Goal: Task Accomplishment & Management: Use online tool/utility

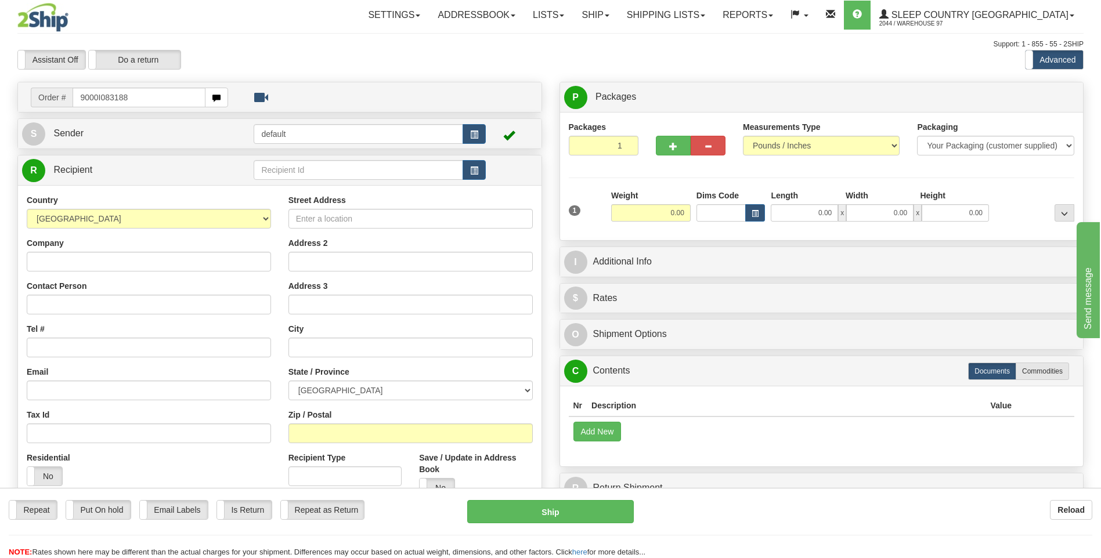
type input "9000I083188"
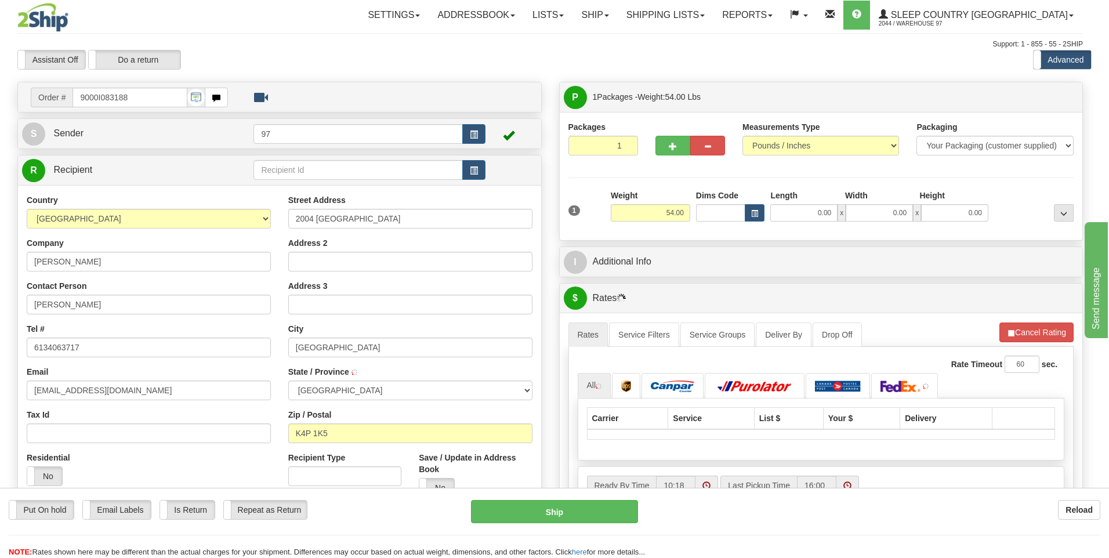
type input "GREELY"
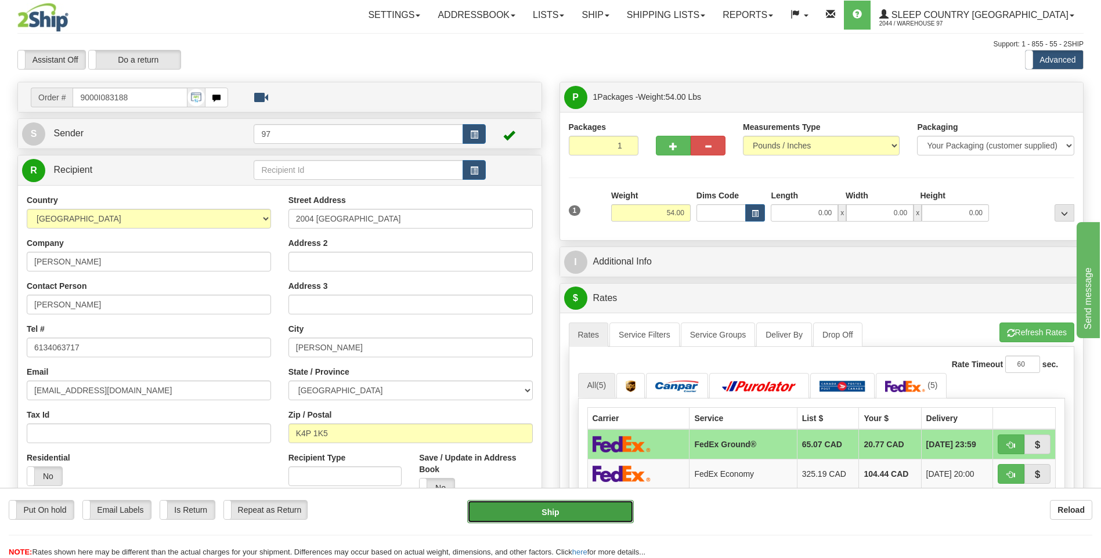
click at [606, 509] on button "Ship" at bounding box center [550, 511] width 166 height 23
type input "92"
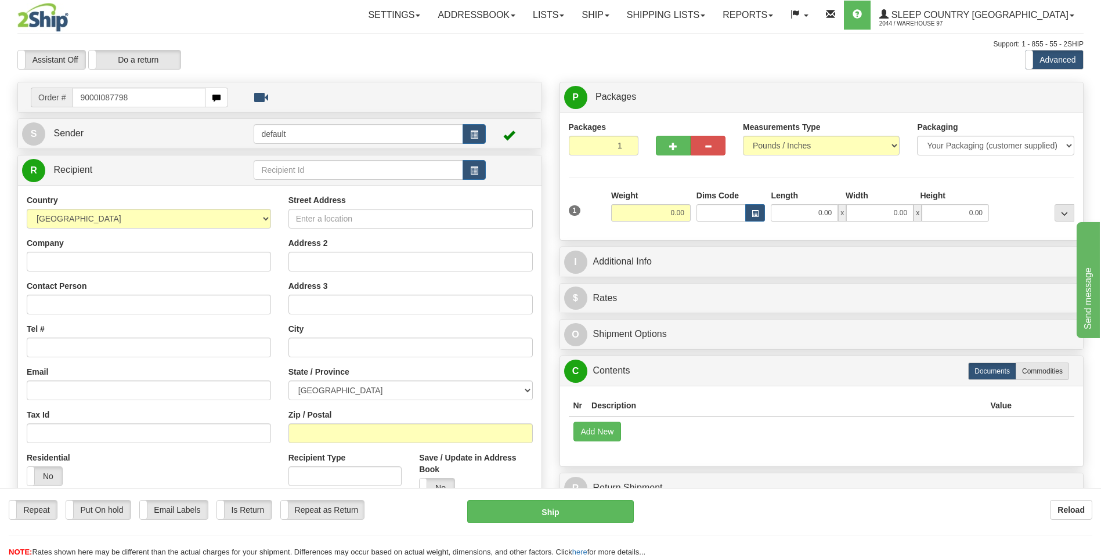
type input "9000I087798"
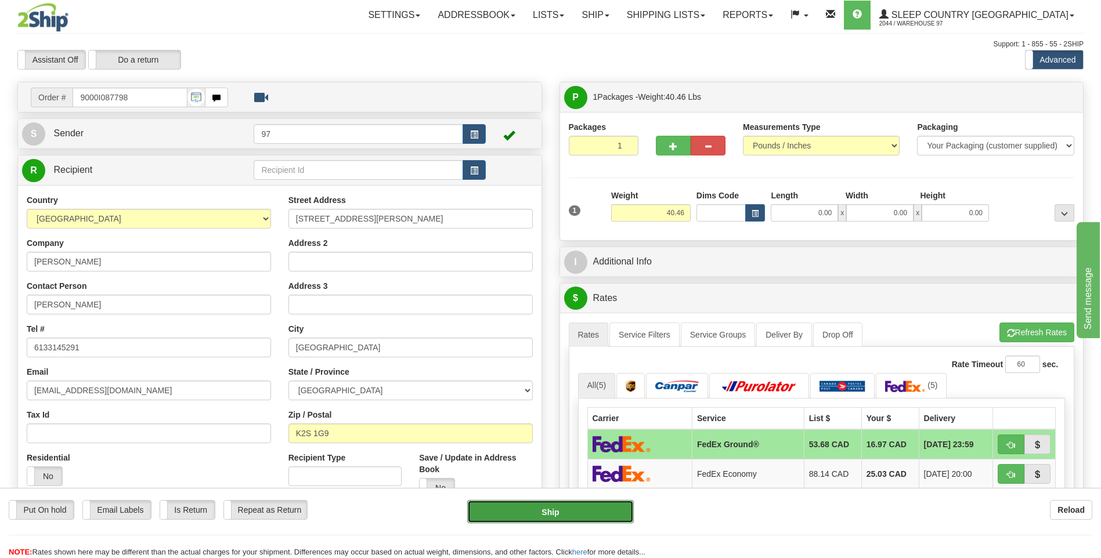
click at [602, 508] on button "Ship" at bounding box center [550, 511] width 166 height 23
type input "92"
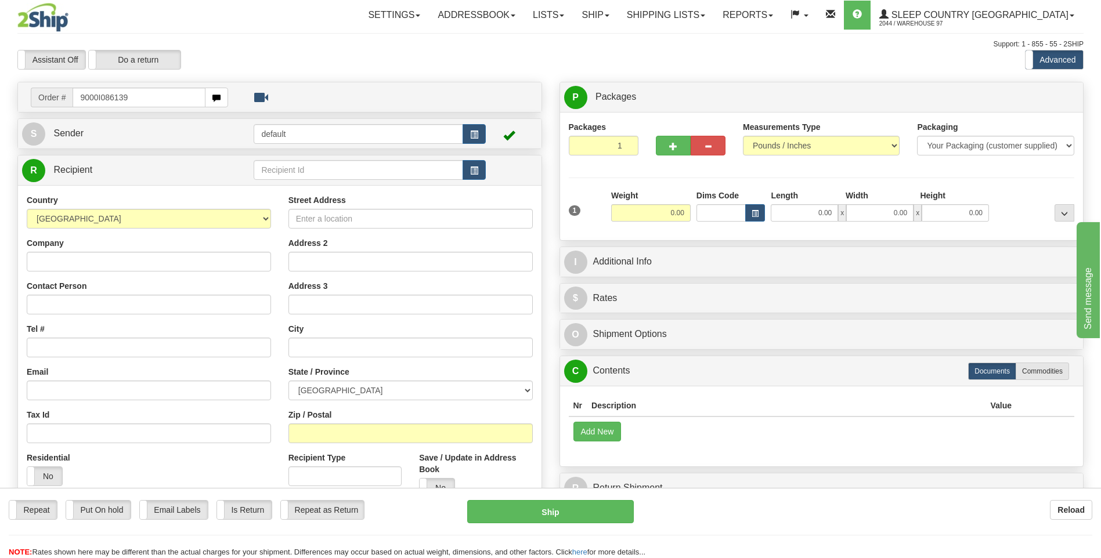
type input "9000I086139"
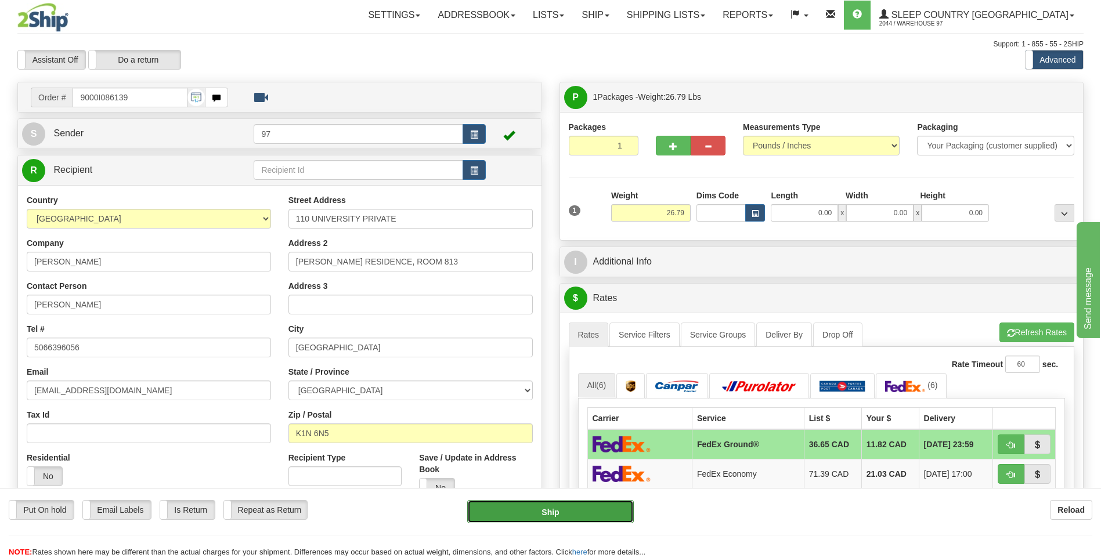
click at [617, 516] on button "Ship" at bounding box center [550, 511] width 166 height 23
type input "92"
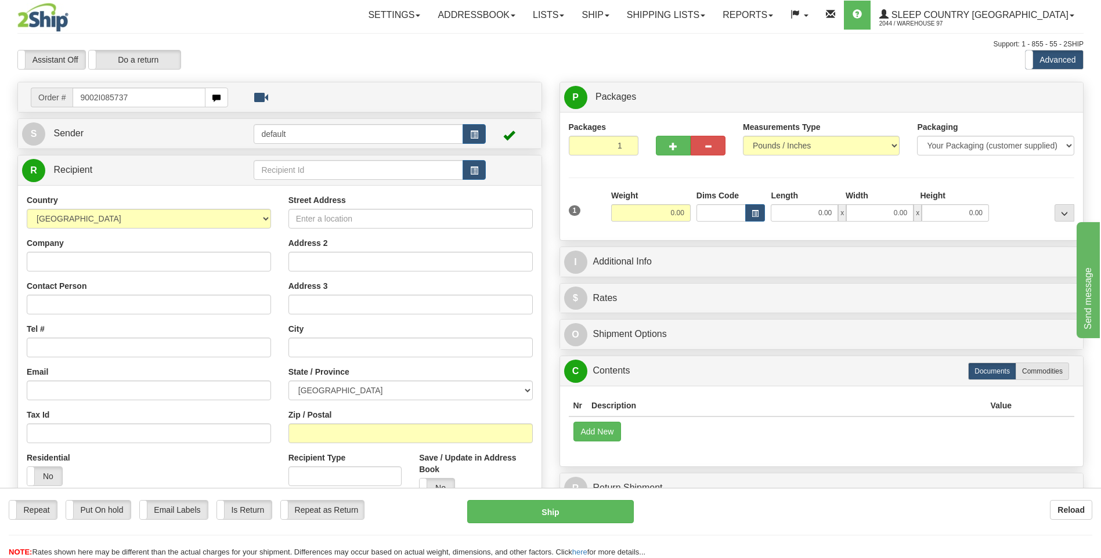
type input "9002I085737"
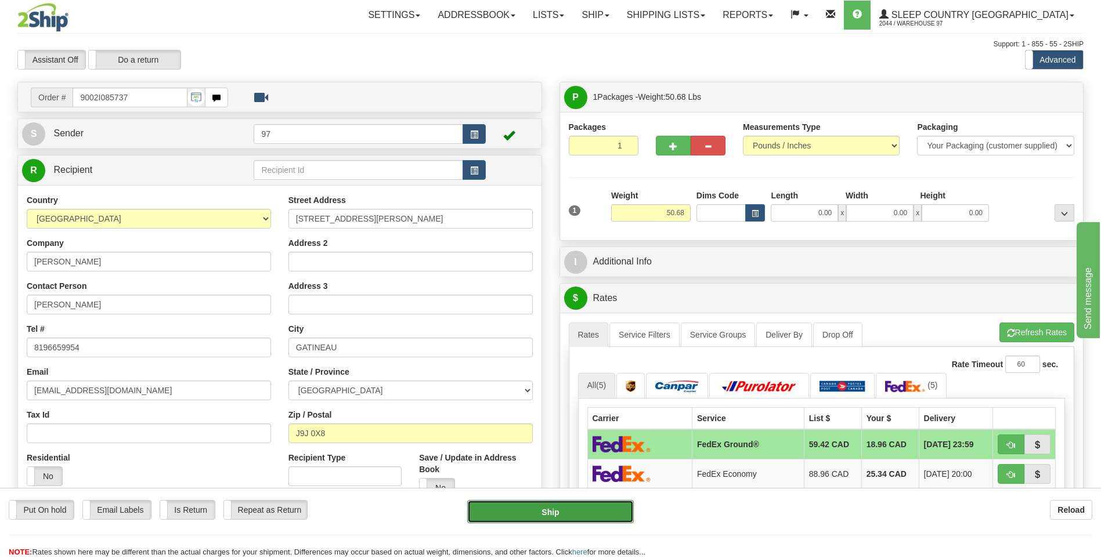
click at [616, 512] on button "Ship" at bounding box center [550, 511] width 166 height 23
type input "92"
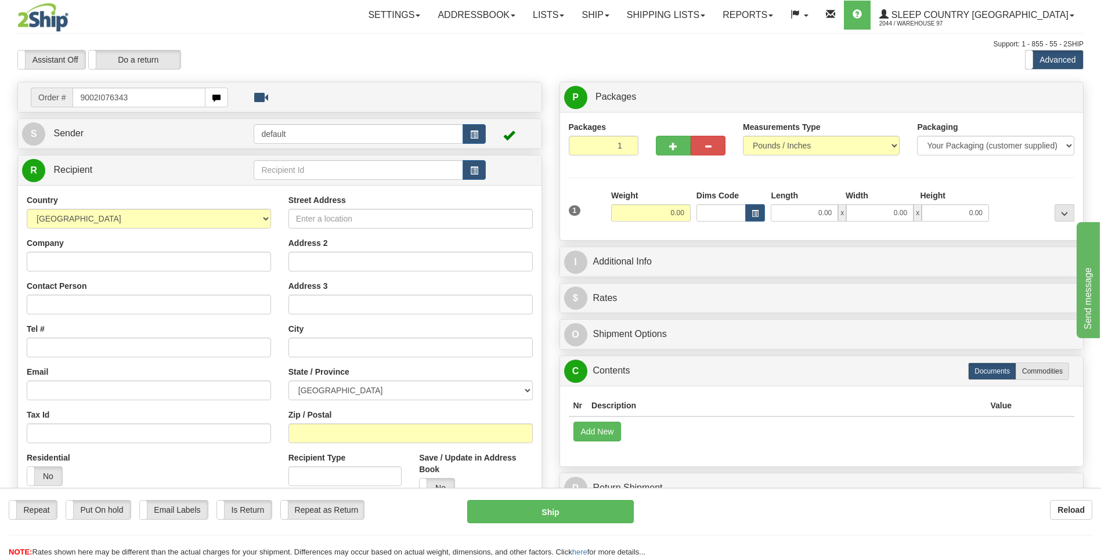
type input "9002I076343"
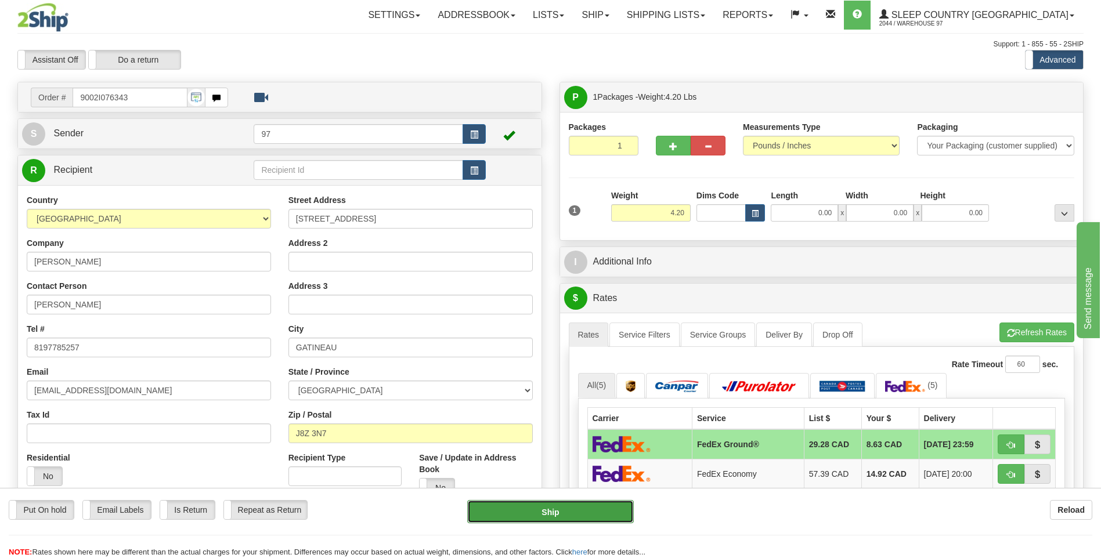
click at [615, 515] on button "Ship" at bounding box center [550, 511] width 166 height 23
type input "92"
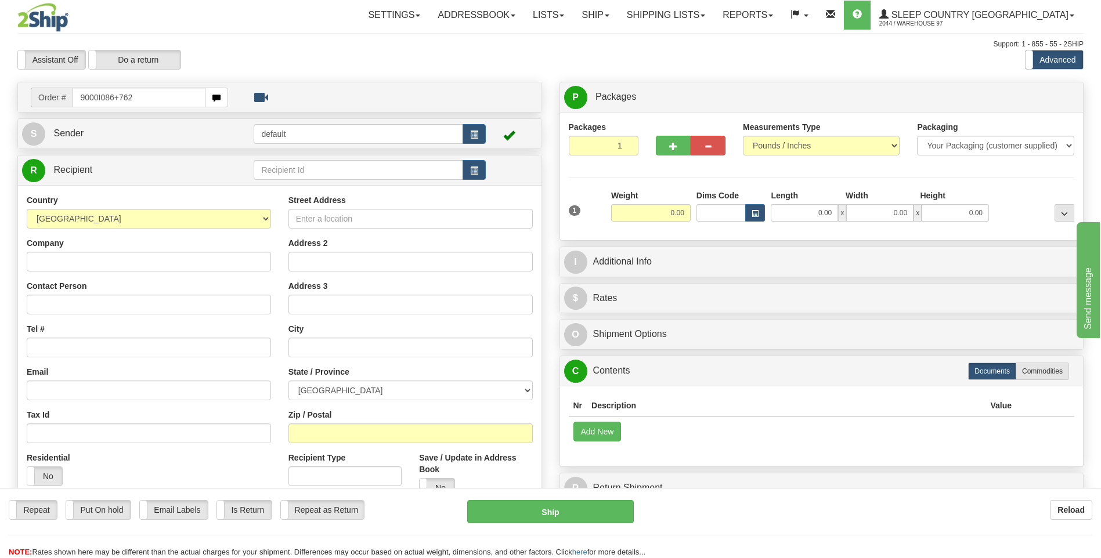
type input "9000I086+762"
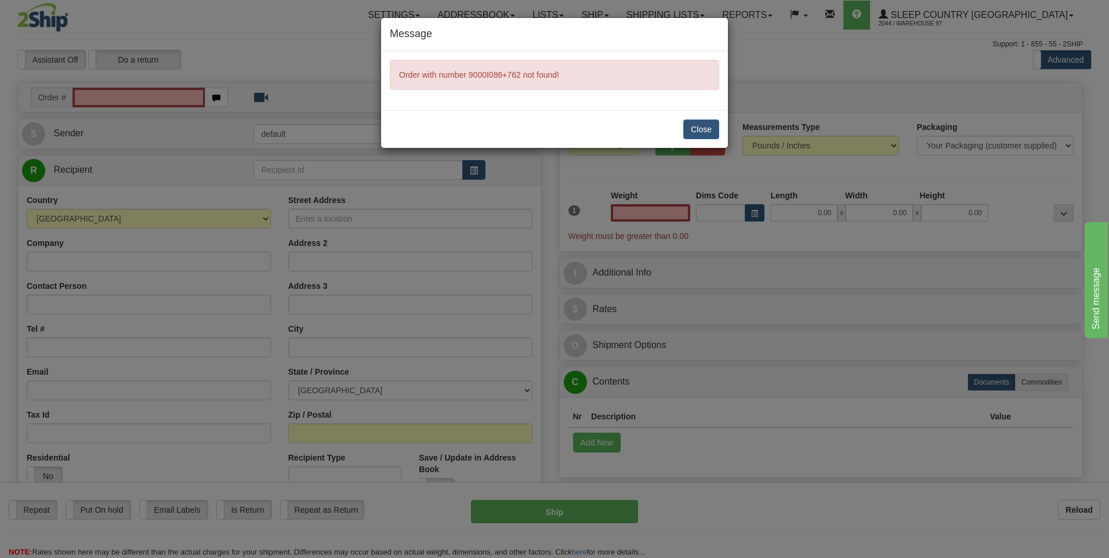
type input "0.00"
click at [706, 127] on button "Close" at bounding box center [702, 130] width 36 height 20
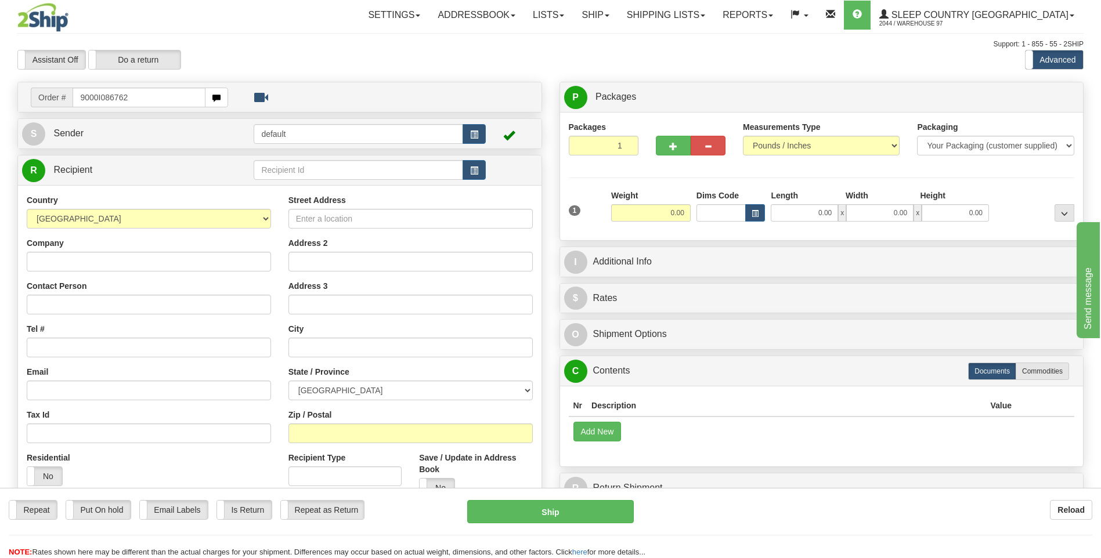
type input "9000I086762"
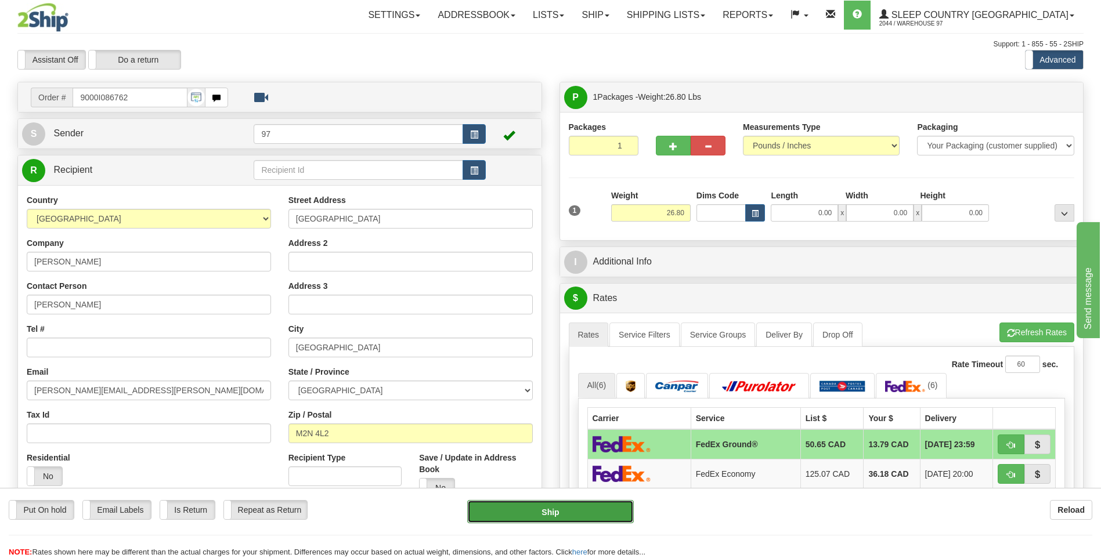
click at [603, 512] on button "Ship" at bounding box center [550, 511] width 166 height 23
type input "92"
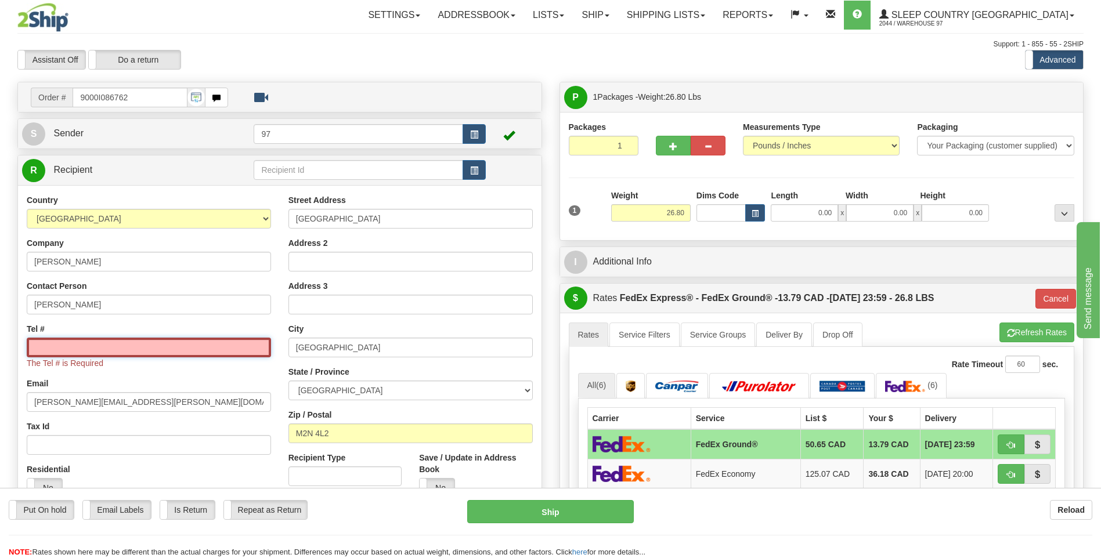
click at [66, 345] on input "Tel #" at bounding box center [149, 348] width 244 height 20
type input "6137491229"
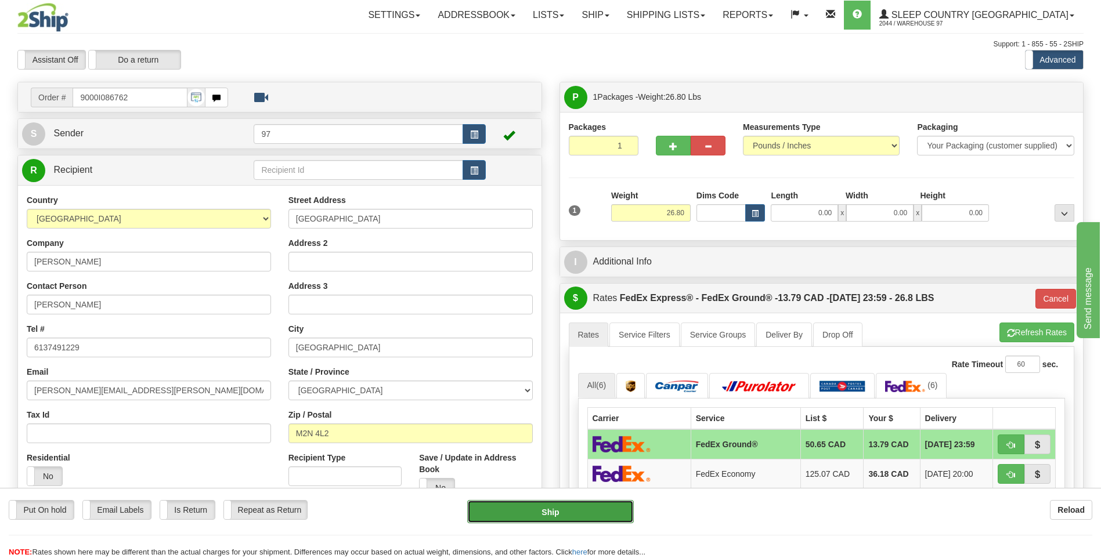
click at [514, 510] on button "Ship" at bounding box center [550, 511] width 166 height 23
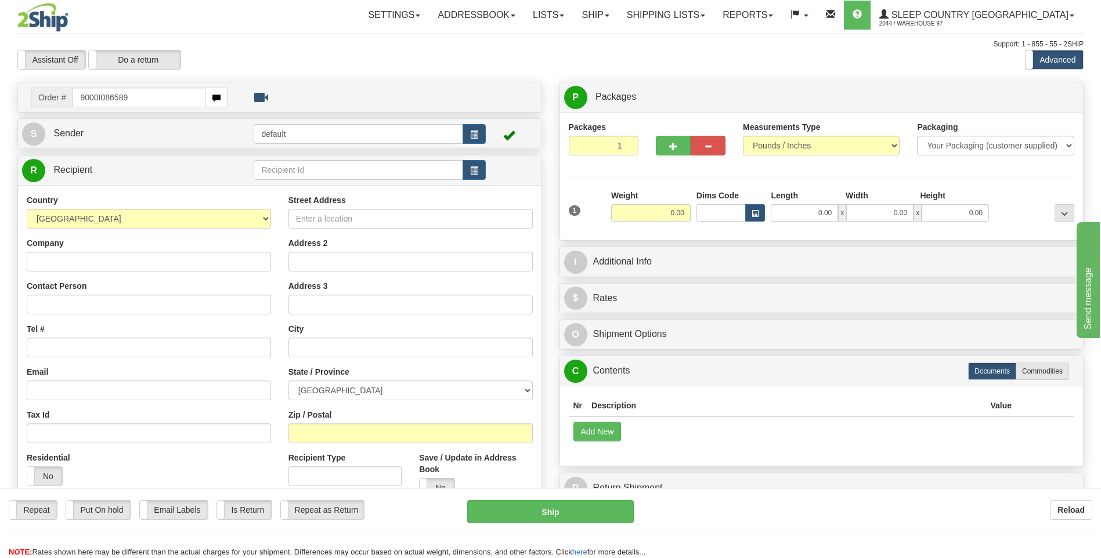
type input "9000I086589"
click at [699, 508] on body "Training Course Close Toggle navigation Settings Shipping Preferences New Recip…" at bounding box center [550, 279] width 1101 height 558
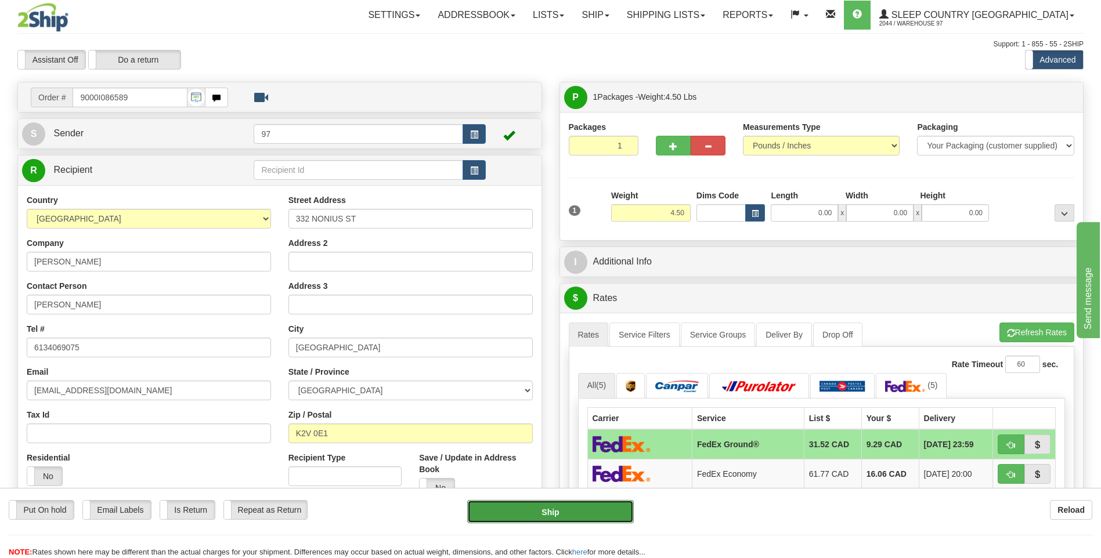
click at [608, 515] on button "Ship" at bounding box center [550, 511] width 166 height 23
type input "92"
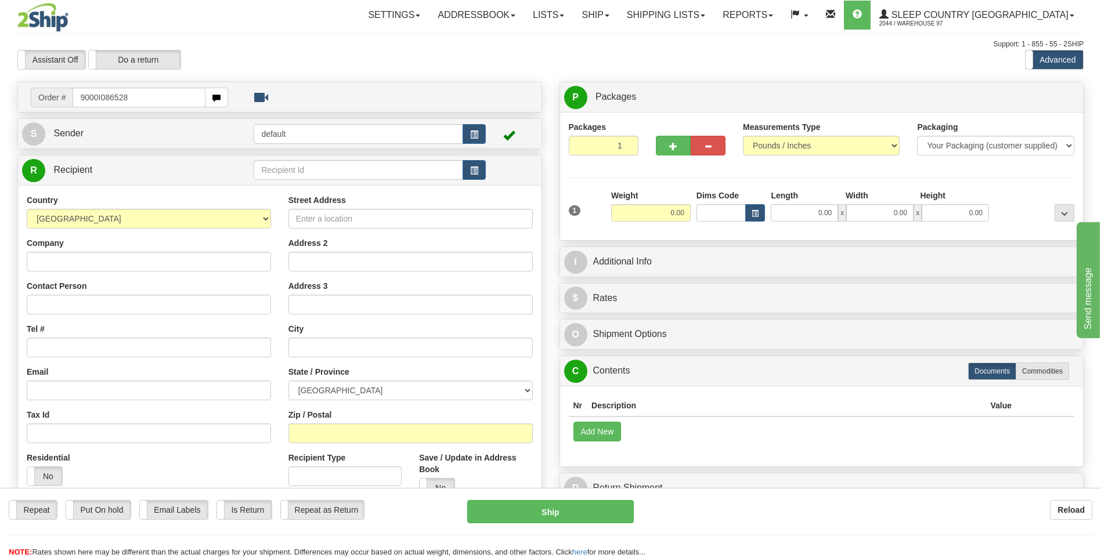
type input "9000I086528"
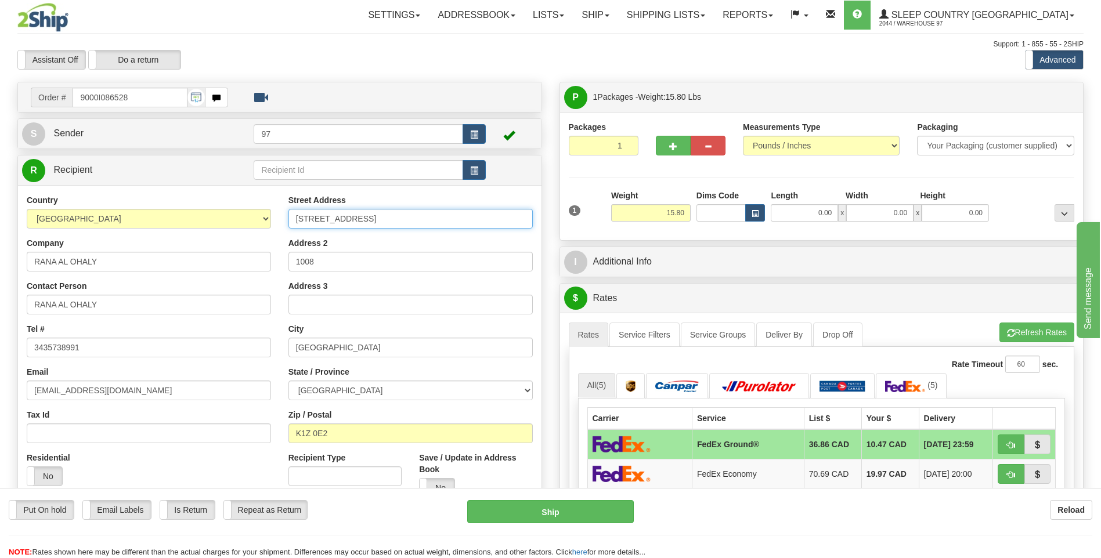
click at [295, 218] on input "1295 CARLING AVENUE #1008" at bounding box center [410, 219] width 244 height 20
drag, startPoint x: 438, startPoint y: 217, endPoint x: 414, endPoint y: 216, distance: 23.8
click at [414, 216] on input "#1008-1295 CARLING AVENUE #1008" at bounding box center [410, 219] width 244 height 20
type input "#1008-1295 CARLING AVENUE"
drag, startPoint x: 319, startPoint y: 260, endPoint x: 285, endPoint y: 252, distance: 34.5
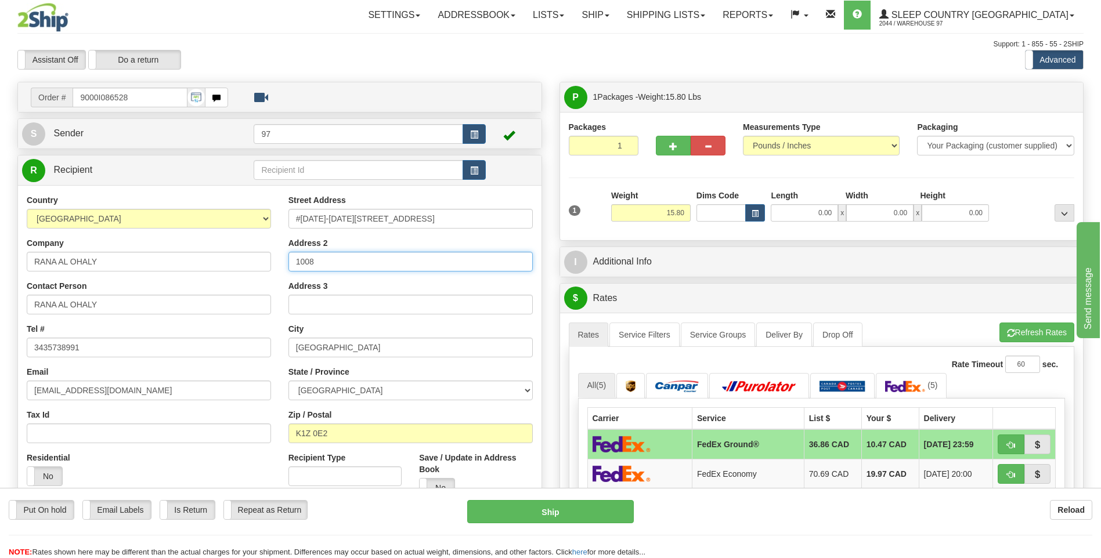
click at [285, 252] on div "Street Address #1008-1295 CARLING AVENUE Address 2 1008 Address 3 City OTTAWA S…" at bounding box center [411, 350] width 262 height 312
click at [604, 513] on button "Ship" at bounding box center [550, 511] width 166 height 23
type input "92"
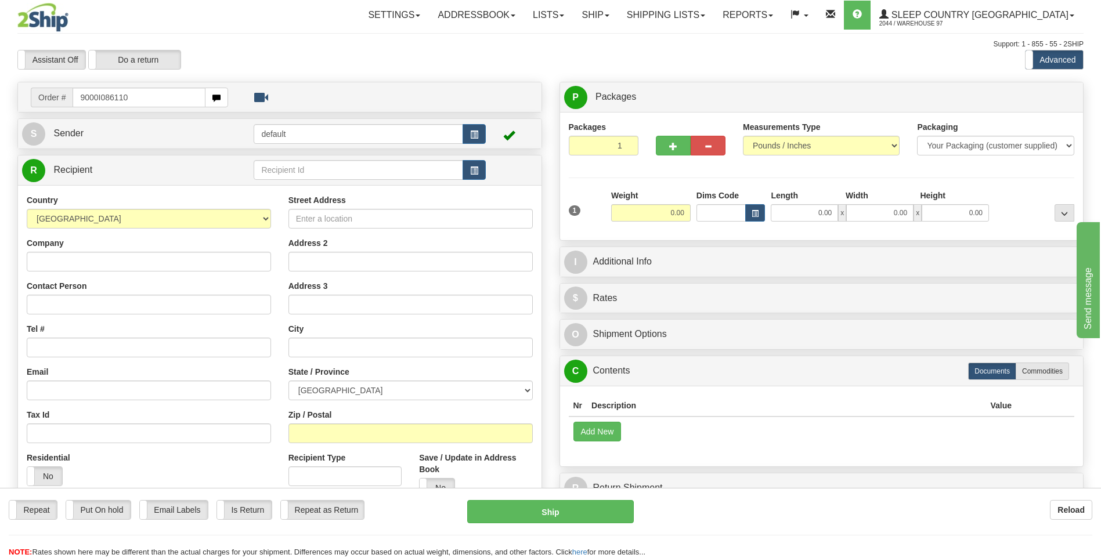
type input "9000I086110"
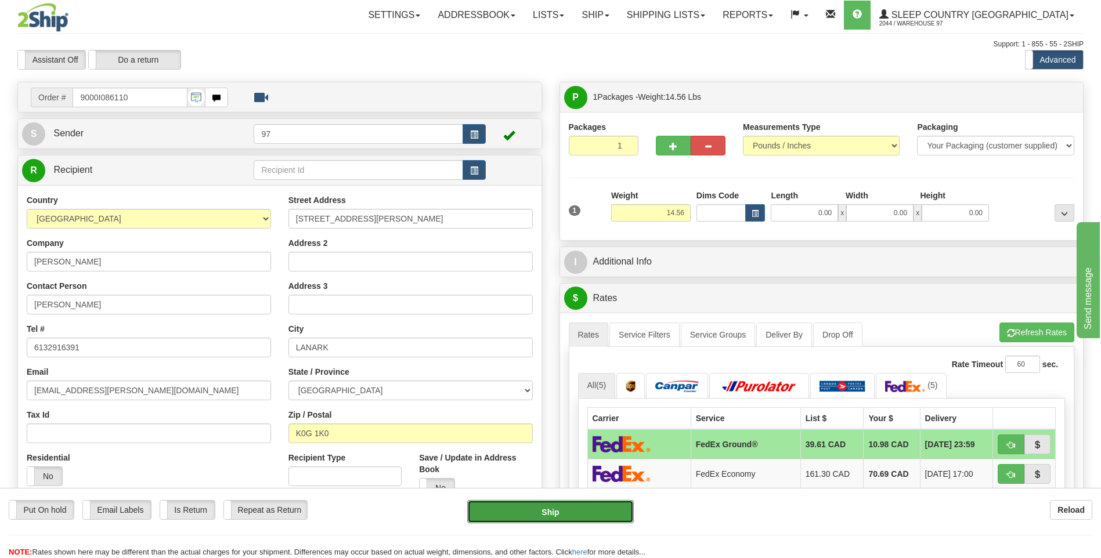
click at [611, 512] on button "Ship" at bounding box center [550, 511] width 166 height 23
type input "92"
